Goal: Check status: Check status

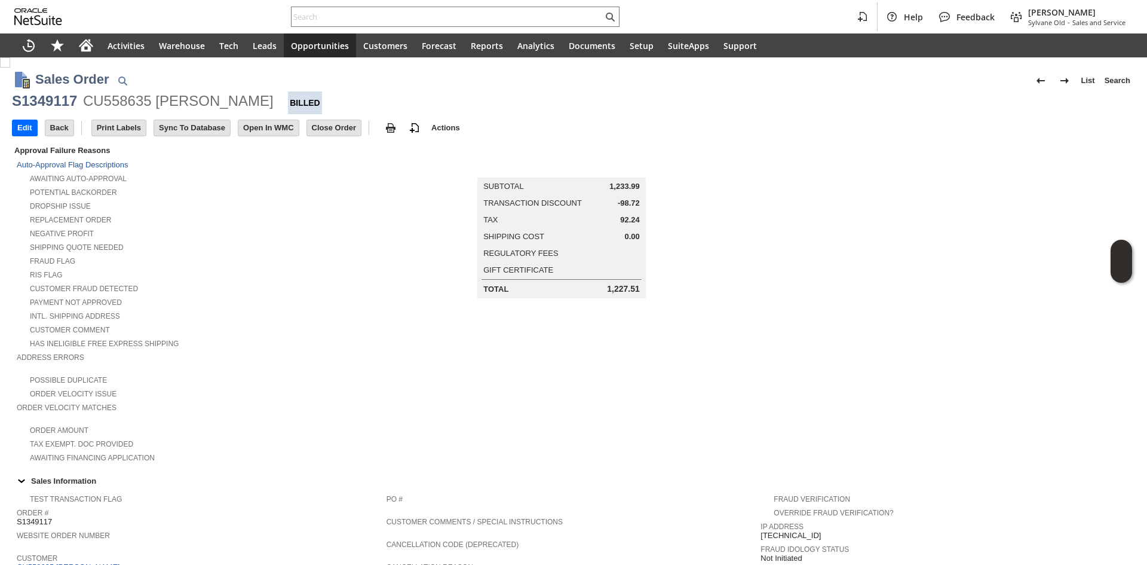
click at [76, 100] on div "S1349117 CU558635 [PERSON_NAME]" at bounding box center [573, 102] width 1123 height 23
click at [60, 99] on div "S1349117" at bounding box center [44, 100] width 65 height 19
copy div "S1349117"
click at [60, 99] on div "S1349117" at bounding box center [44, 100] width 65 height 19
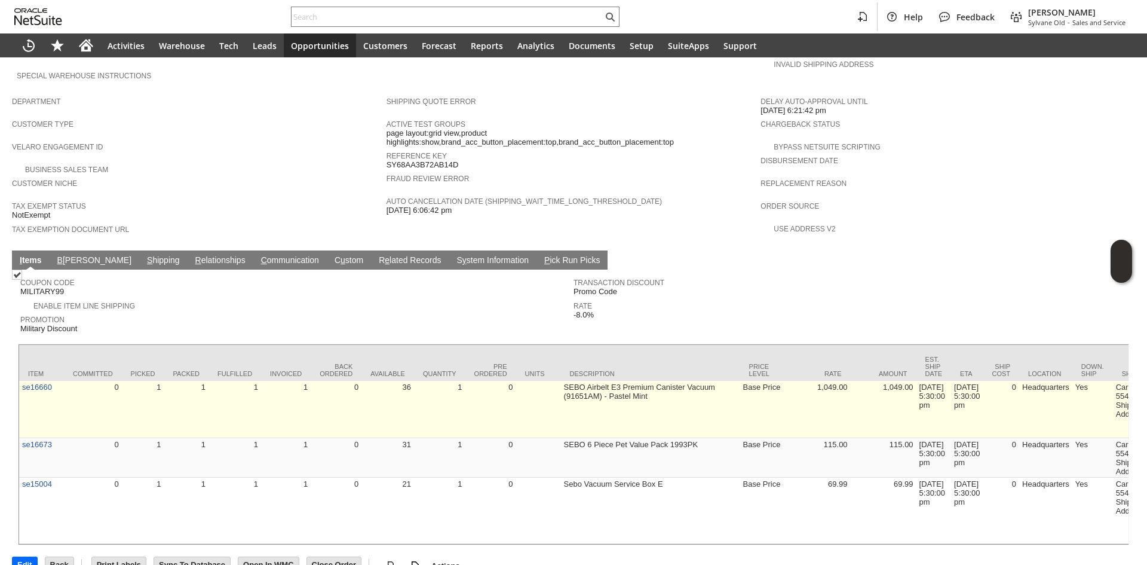
scroll to position [647, 0]
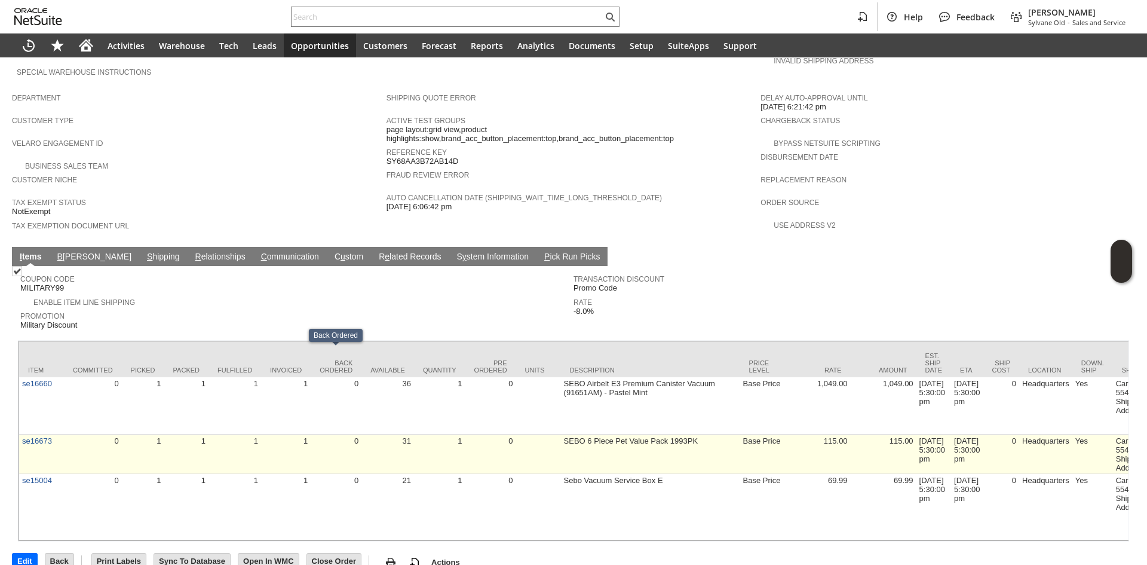
click at [353, 434] on td "0" at bounding box center [336, 453] width 51 height 39
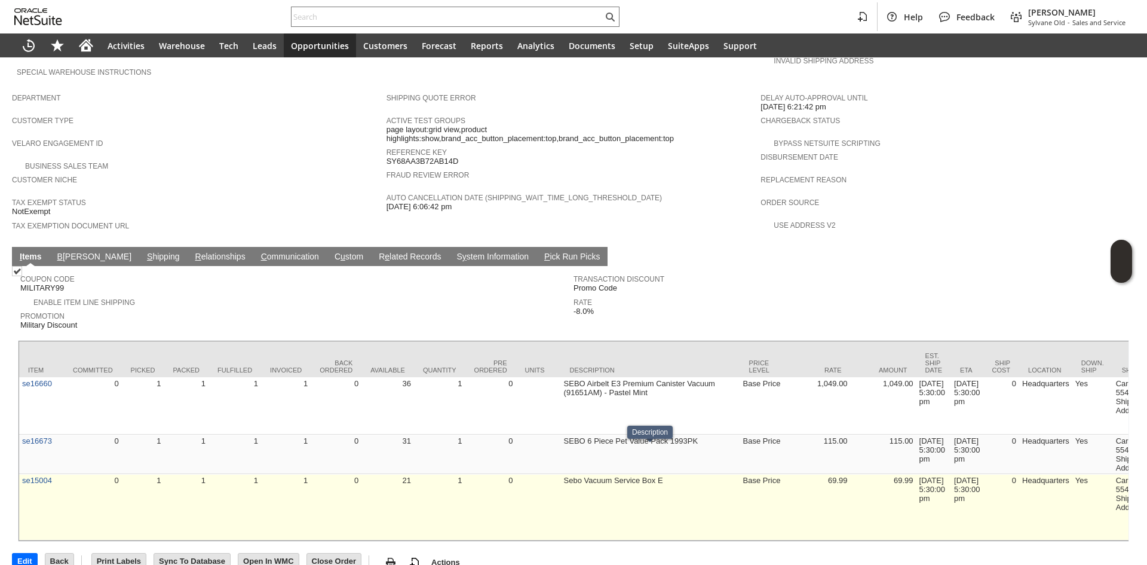
drag, startPoint x: 577, startPoint y: 466, endPoint x: 578, endPoint y: 475, distance: 9.0
click at [578, 475] on td "Sebo Vacuum Service Box E" at bounding box center [650, 507] width 179 height 66
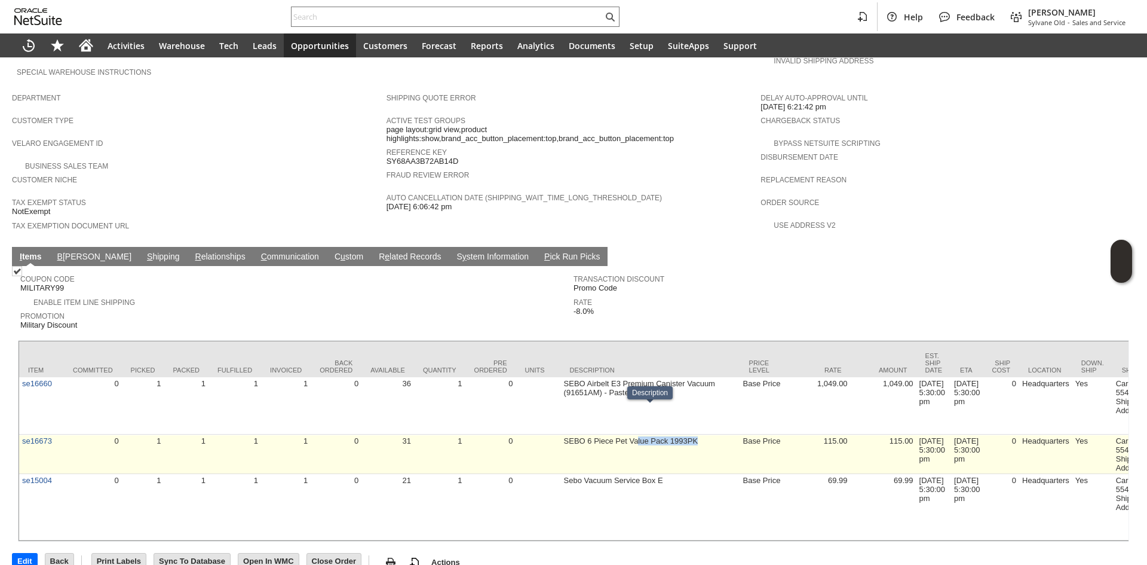
drag, startPoint x: 636, startPoint y: 415, endPoint x: 706, endPoint y: 425, distance: 70.6
click at [706, 434] on td "SEBO 6 Piece Pet Value Pack 1993PK" at bounding box center [650, 453] width 179 height 39
drag, startPoint x: 706, startPoint y: 425, endPoint x: 333, endPoint y: 429, distance: 372.3
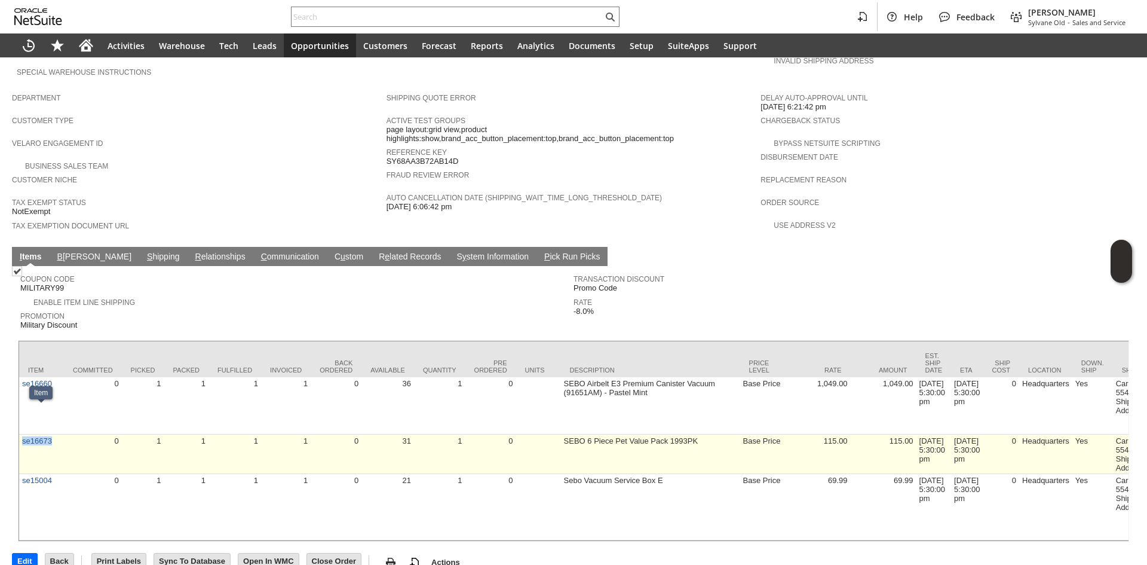
copy link "se16673"
drag, startPoint x: 56, startPoint y: 433, endPoint x: 22, endPoint y: 431, distance: 34.1
click at [22, 434] on td "se16673" at bounding box center [41, 453] width 45 height 39
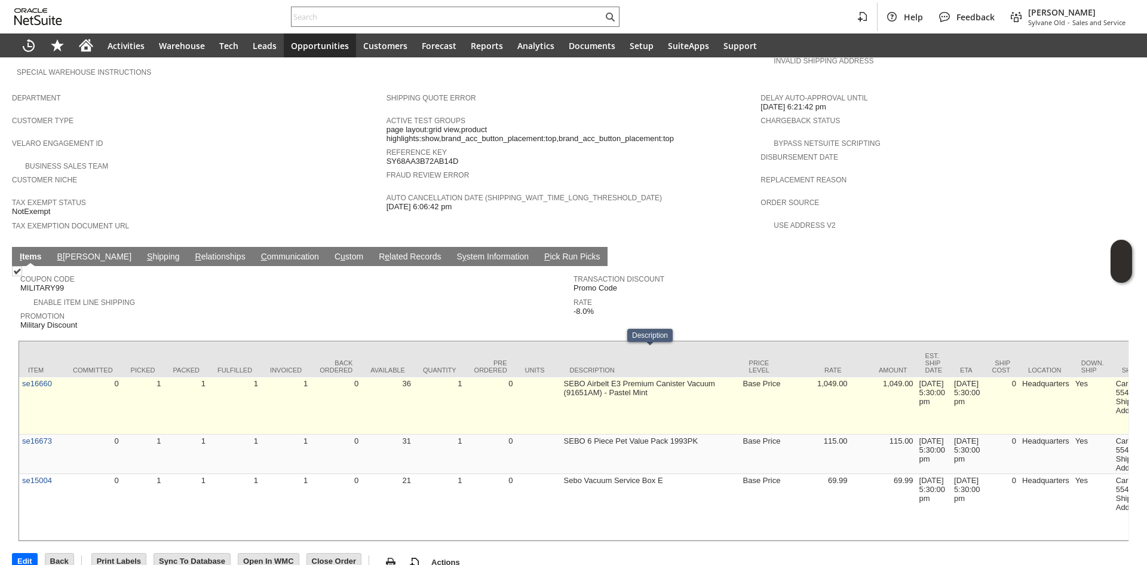
click at [734, 377] on td "SEBO Airbelt E3 Premium Canister Vacuum (91651AM) - Pastel Mint" at bounding box center [650, 405] width 179 height 57
drag, startPoint x: 656, startPoint y: 376, endPoint x: 578, endPoint y: 365, distance: 79.0
click at [578, 377] on td "SEBO Airbelt E3 Premium Canister Vacuum (91651AM) - Pastel Mint" at bounding box center [650, 405] width 179 height 57
